Goal: Book appointment/travel/reservation

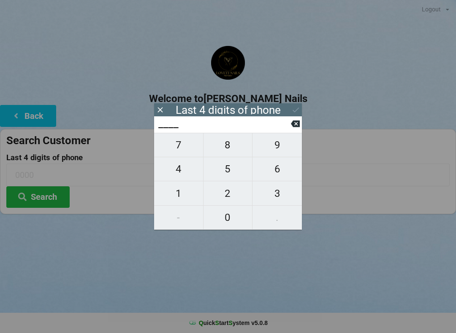
click at [232, 198] on span "2" at bounding box center [227, 194] width 49 height 18
type input "2___"
click at [234, 143] on span "8" at bounding box center [227, 145] width 49 height 18
type input "28__"
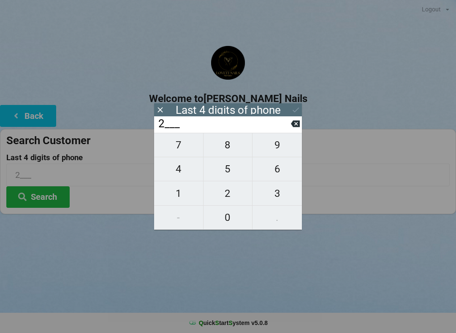
type input "28__"
click at [181, 194] on span "1" at bounding box center [178, 194] width 49 height 18
type input "281_"
click at [230, 146] on span "8" at bounding box center [227, 145] width 49 height 18
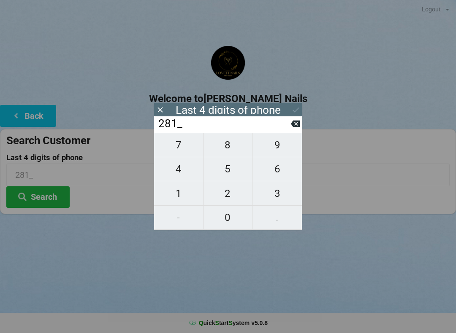
type input "2818"
click at [278, 167] on div "7 8 9 4 5 6 1 2 3 - 0 ." at bounding box center [228, 181] width 148 height 97
click at [219, 175] on div "7 8 9 4 5 6 1 2 3 - 0 ." at bounding box center [228, 181] width 148 height 97
click at [296, 126] on icon at bounding box center [295, 124] width 9 height 7
click at [295, 127] on icon at bounding box center [295, 124] width 9 height 7
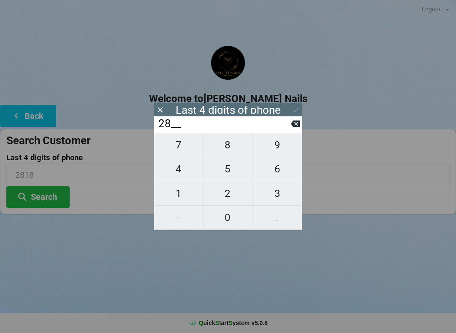
click at [297, 124] on icon at bounding box center [295, 124] width 9 height 7
click at [297, 125] on icon at bounding box center [295, 123] width 9 height 9
type input "____"
click at [297, 125] on icon at bounding box center [295, 124] width 9 height 7
click at [281, 174] on span "6" at bounding box center [276, 169] width 49 height 18
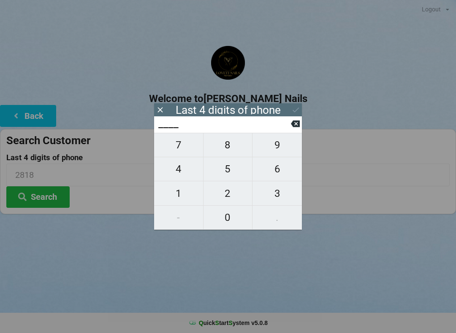
type input "6___"
click at [281, 148] on span "9" at bounding box center [276, 145] width 49 height 18
type input "69__"
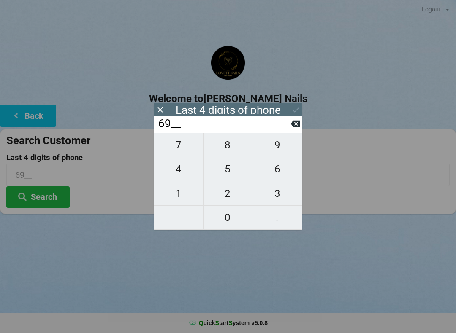
click at [233, 148] on span "8" at bounding box center [227, 145] width 49 height 18
type input "698_"
click at [278, 151] on span "9" at bounding box center [276, 145] width 49 height 18
type input "6989"
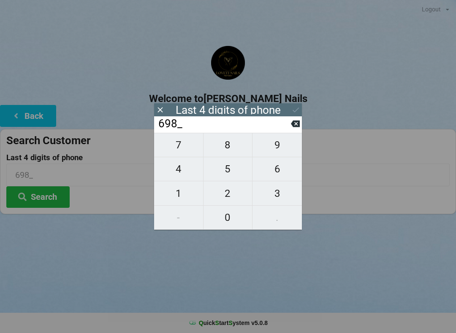
type input "6989"
click at [60, 194] on button "Search" at bounding box center [37, 197] width 63 height 22
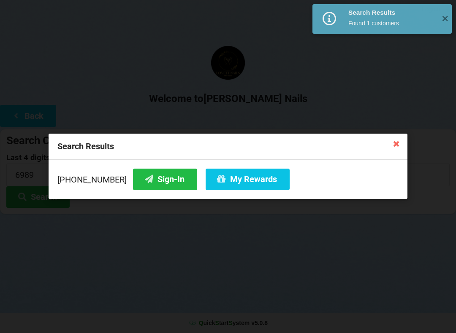
click at [156, 179] on button "Sign-In" at bounding box center [165, 180] width 64 height 22
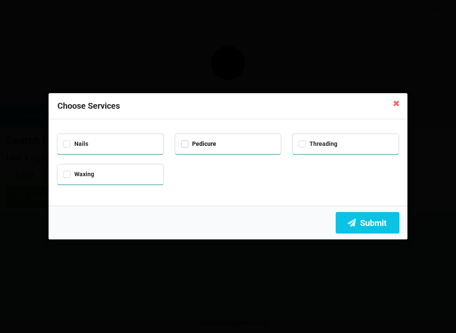
click at [184, 140] on label "Pedicure" at bounding box center [198, 143] width 35 height 7
checkbox input "true"
click at [376, 220] on button "Submit" at bounding box center [367, 223] width 64 height 22
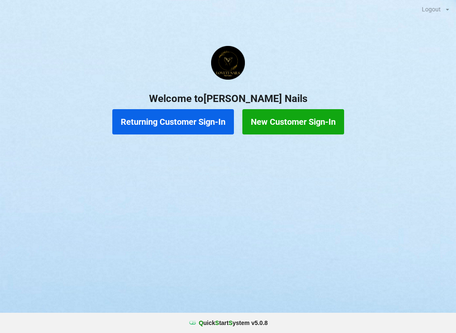
click at [154, 121] on button "Returning Customer Sign-In" at bounding box center [172, 121] width 121 height 25
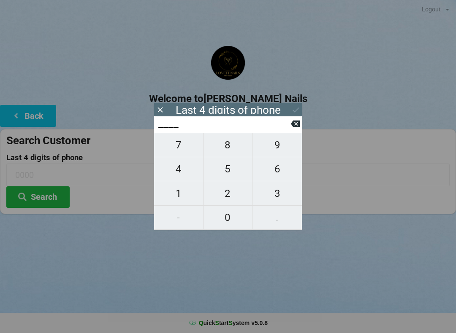
click at [179, 149] on span "7" at bounding box center [178, 145] width 49 height 18
type input "7___"
click at [235, 198] on span "2" at bounding box center [227, 194] width 49 height 18
type input "72__"
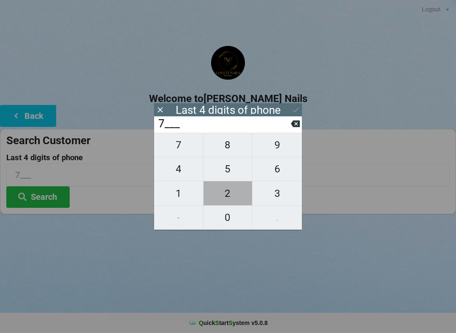
type input "72__"
click at [181, 197] on span "1" at bounding box center [178, 194] width 49 height 18
type input "721_"
click at [180, 150] on span "7" at bounding box center [178, 145] width 49 height 18
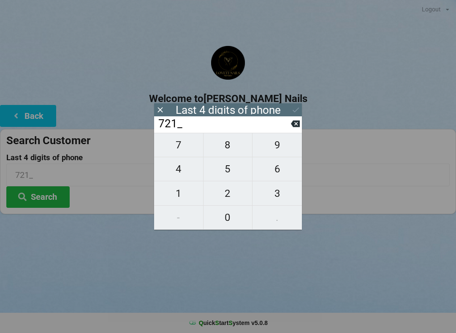
type input "7217"
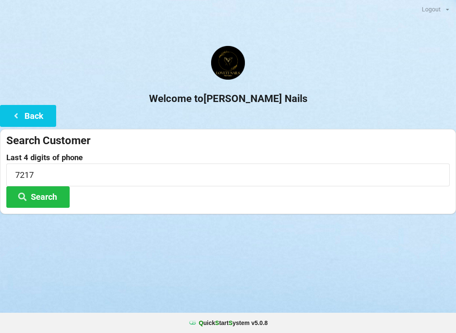
click at [49, 202] on button "Search" at bounding box center [37, 197] width 63 height 22
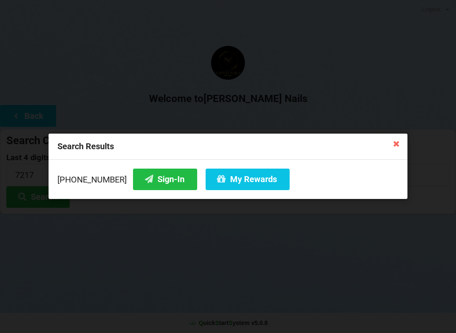
click at [156, 177] on button "Sign-In" at bounding box center [165, 180] width 64 height 22
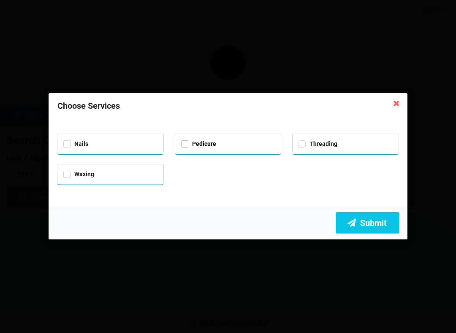
click at [182, 146] on label "Pedicure" at bounding box center [198, 143] width 35 height 7
checkbox input "true"
click at [373, 224] on button "Submit" at bounding box center [367, 223] width 64 height 22
